Goal: Task Accomplishment & Management: Use online tool/utility

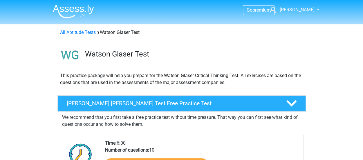
scroll to position [29, 0]
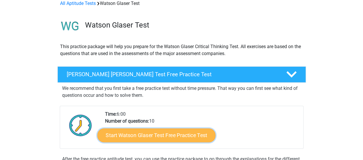
click at [175, 135] on link "Start Watson Glaser Test Free Practice Test" at bounding box center [156, 136] width 118 height 14
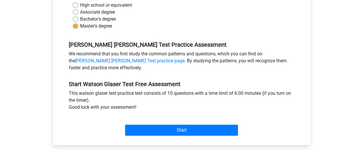
scroll to position [145, 0]
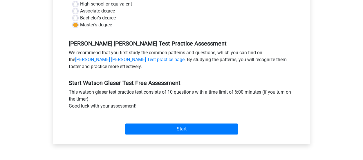
click at [221, 139] on div "Category: Watson Glaser Test Time: 6:00 Nr of questions: 10 Average % correct: …" at bounding box center [182, 33] width 249 height 221
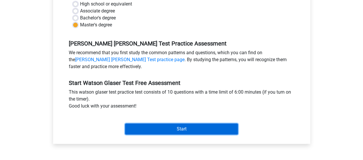
click at [217, 134] on input "Start" at bounding box center [181, 129] width 113 height 11
